Goal: Task Accomplishment & Management: Manage account settings

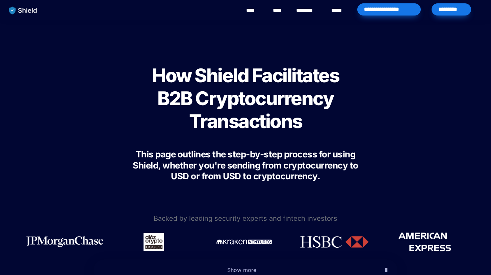
scroll to position [2634, 0]
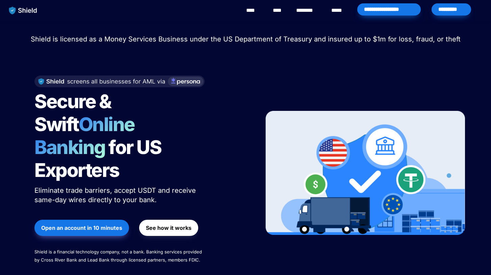
click at [177, 225] on strong "See how it works" at bounding box center [169, 228] width 46 height 7
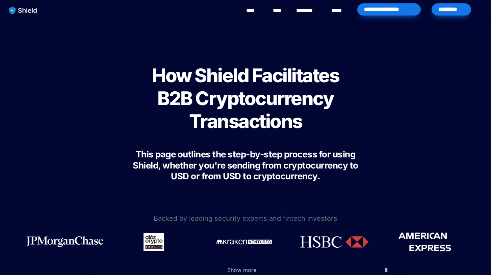
click at [451, 9] on div "*********" at bounding box center [450, 9] width 39 height 12
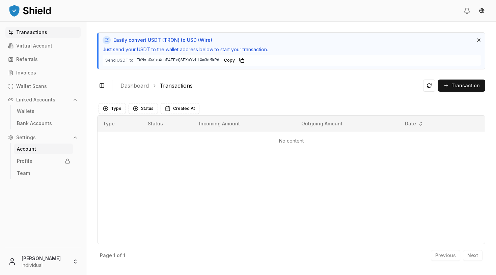
click at [29, 147] on p "Account" at bounding box center [26, 149] width 19 height 5
